Goal: Find specific page/section: Find specific page/section

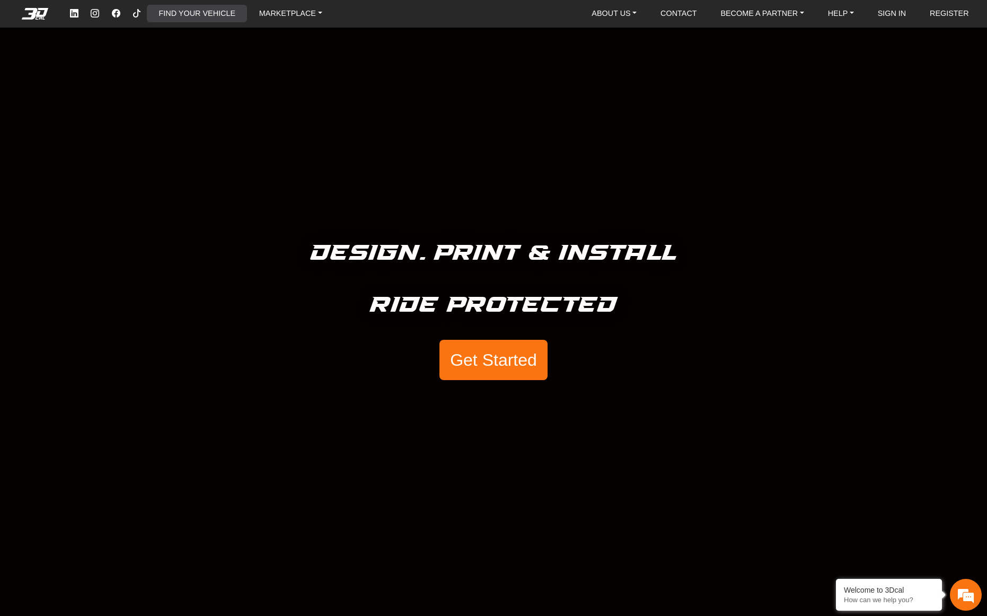
click at [202, 8] on link "FIND YOUR VEHICLE" at bounding box center [197, 13] width 85 height 17
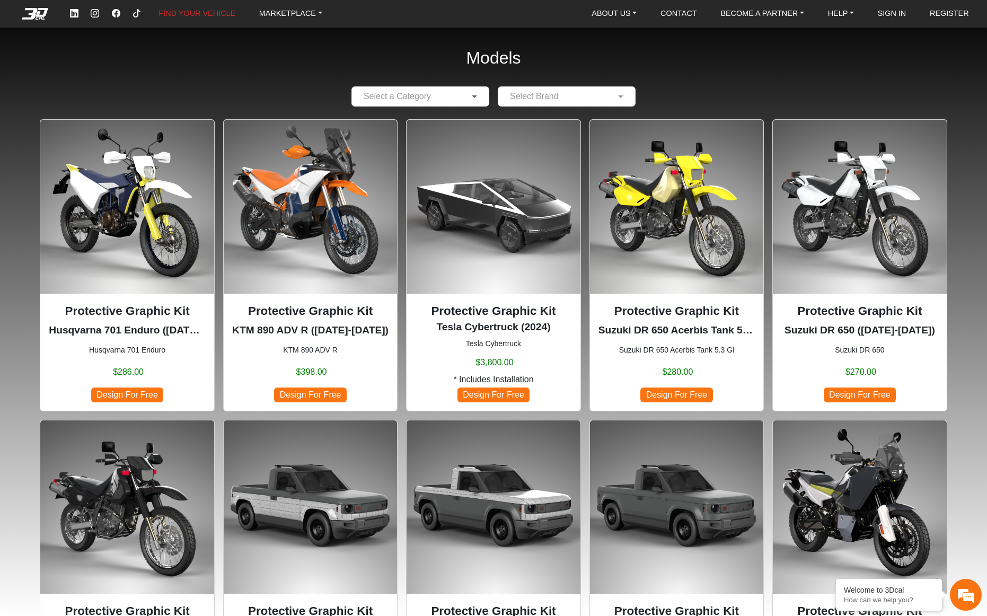
click at [474, 96] on span at bounding box center [475, 96] width 13 height 13
click at [452, 118] on div "Motorcycles" at bounding box center [420, 117] width 137 height 21
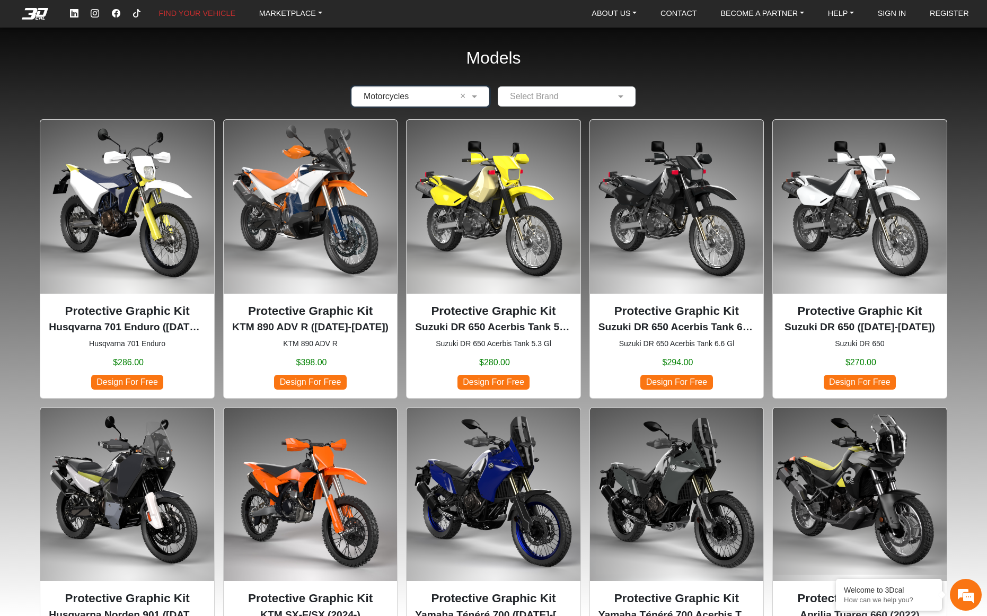
click at [546, 98] on input "text" at bounding box center [555, 96] width 105 height 13
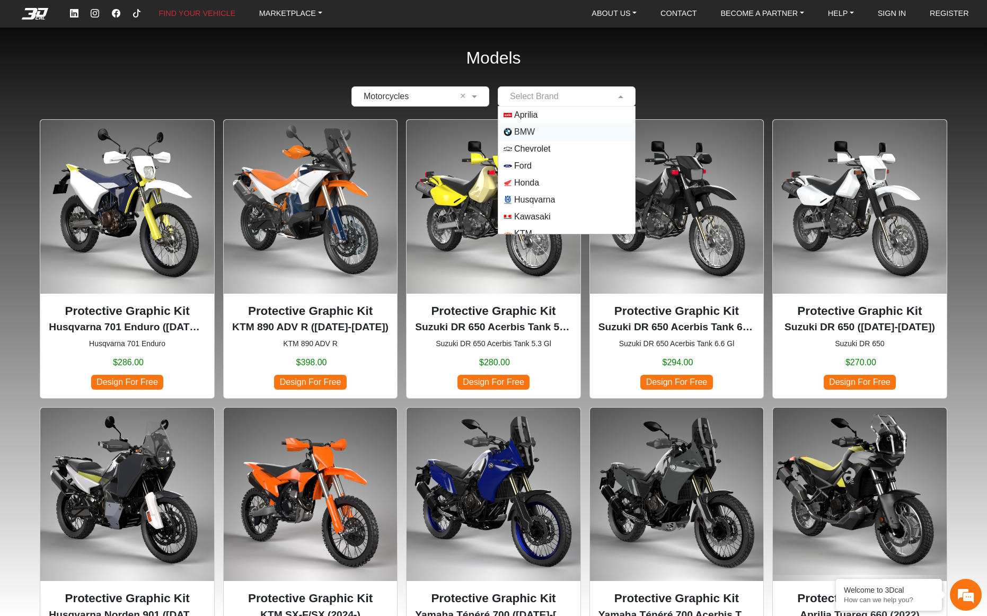
click at [534, 132] on span "BMW" at bounding box center [566, 132] width 126 height 8
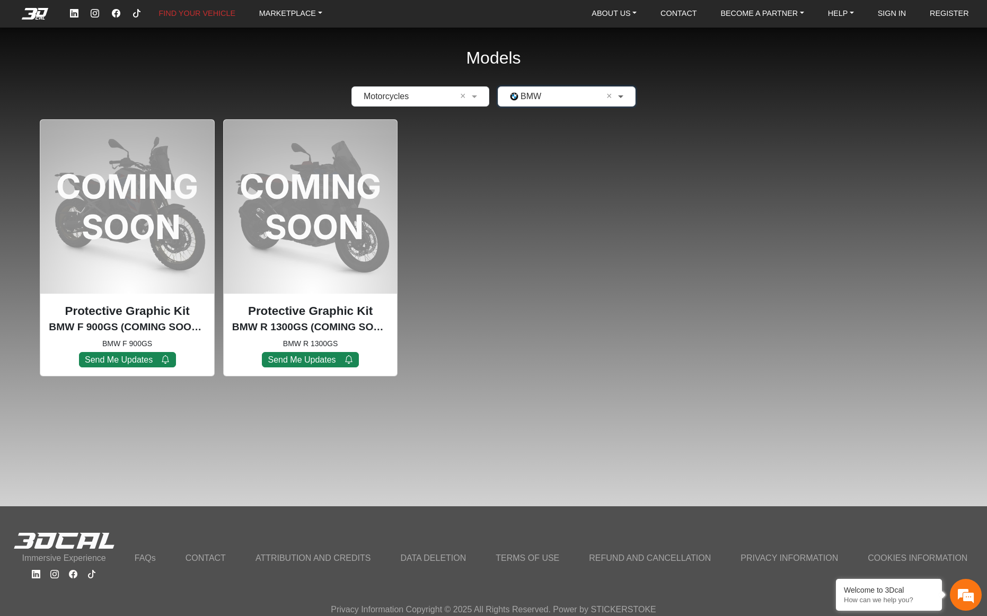
click at [625, 101] on span at bounding box center [621, 96] width 13 height 13
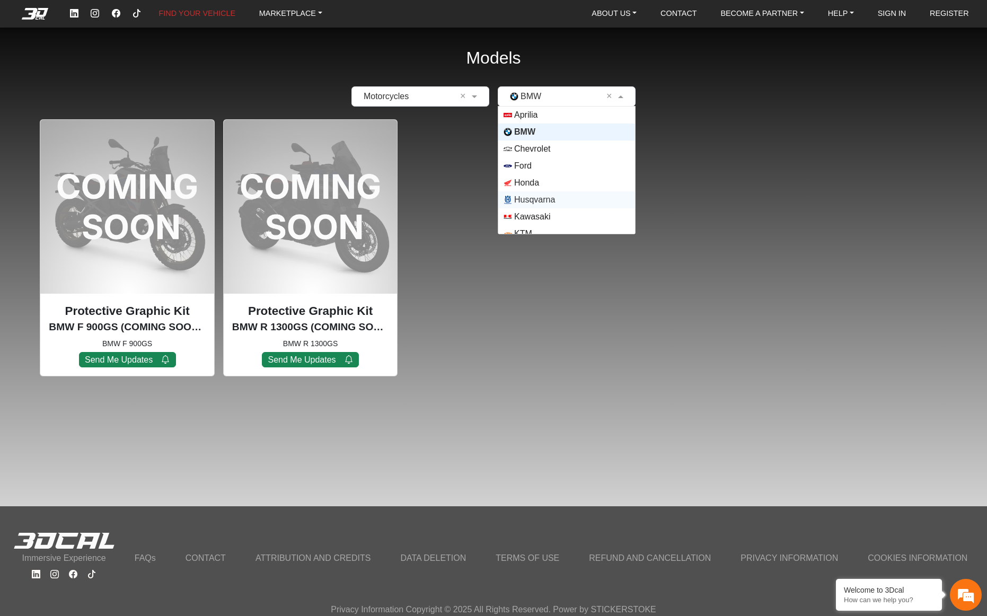
scroll to position [53, 0]
click at [535, 181] on span "KTM" at bounding box center [566, 180] width 126 height 8
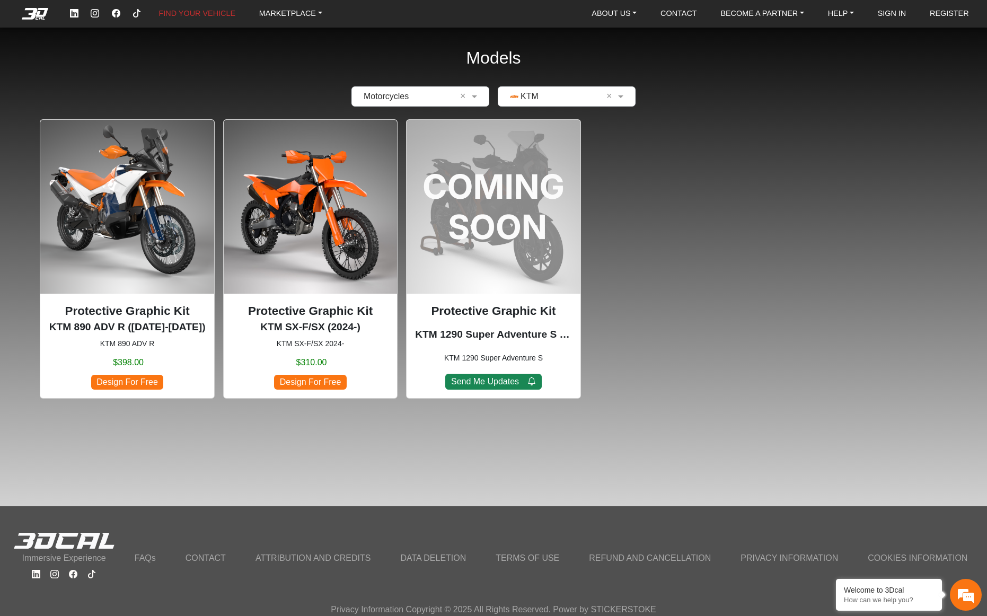
click at [312, 197] on img at bounding box center [310, 206] width 173 height 173
